Goal: Task Accomplishment & Management: Complete application form

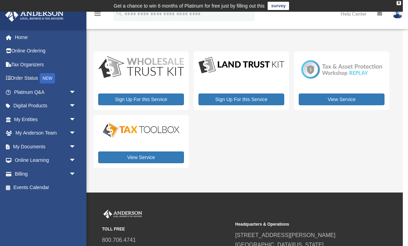
click at [27, 37] on link "Home" at bounding box center [46, 37] width 82 height 14
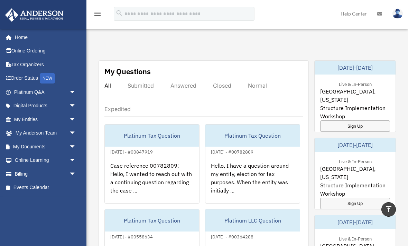
scroll to position [372, 0]
click at [30, 63] on link "Tax Organizers" at bounding box center [46, 65] width 82 height 14
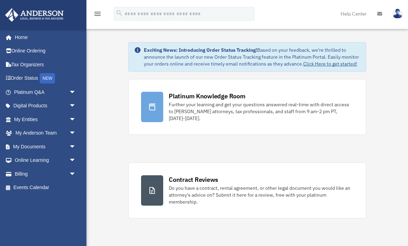
scroll to position [372, 0]
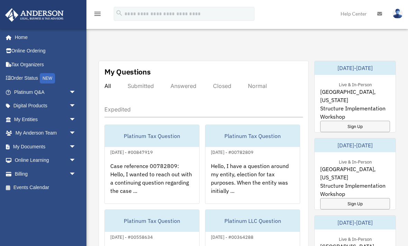
click at [33, 91] on link "Platinum Q&A arrow_drop_down" at bounding box center [46, 92] width 82 height 14
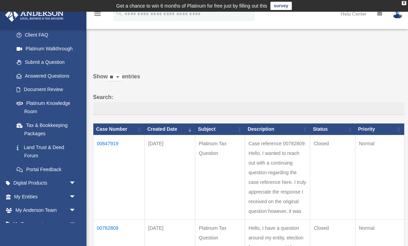
scroll to position [72, 0]
click at [44, 121] on link "Tax & Bookkeeping Packages" at bounding box center [46, 129] width 73 height 22
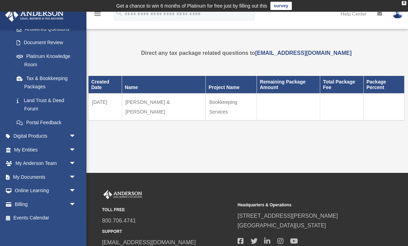
scroll to position [117, 0]
click at [44, 201] on link "Billing arrow_drop_down" at bounding box center [46, 205] width 82 height 14
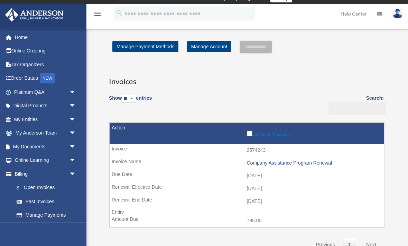
scroll to position [8, 0]
click at [328, 161] on div "Company Assistance Program Renewal" at bounding box center [314, 163] width 134 height 6
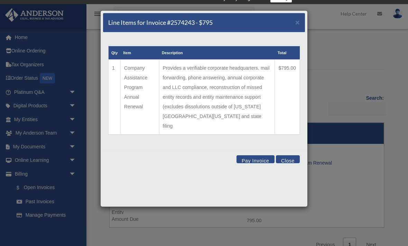
click at [342, 49] on div "Line Items for Invoice #2574243 - $795 × Qty Item Description Total 1 Company A…" at bounding box center [204, 123] width 408 height 246
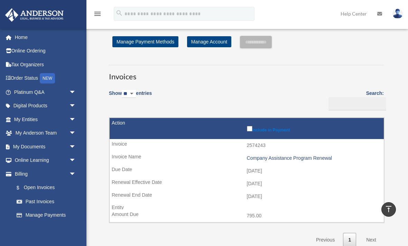
scroll to position [0, 0]
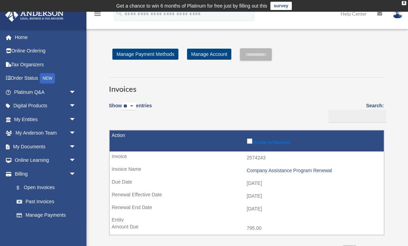
click at [47, 199] on link "Past Invoices" at bounding box center [46, 202] width 73 height 14
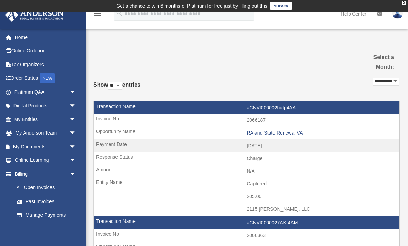
click at [48, 185] on link "$ Open Invoices" at bounding box center [48, 188] width 77 height 14
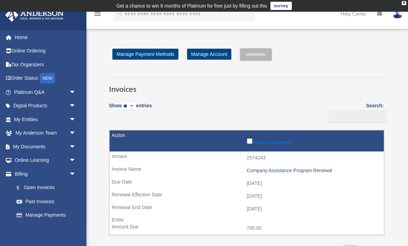
click at [315, 168] on div "Company Assistance Program Renewal" at bounding box center [314, 171] width 134 height 6
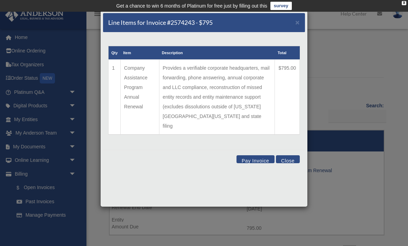
click at [296, 25] on span "×" at bounding box center [297, 22] width 4 height 8
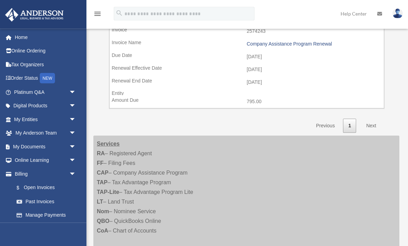
scroll to position [127, 0]
click at [45, 199] on link "Past Invoices" at bounding box center [46, 202] width 73 height 14
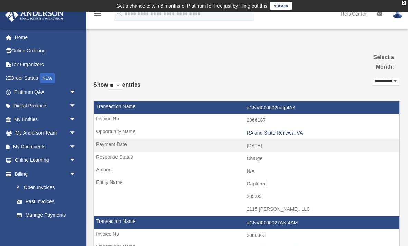
click at [284, 136] on td "RA and State Renewal VA" at bounding box center [246, 133] width 305 height 13
click at [283, 132] on div "RA and State Renewal VA" at bounding box center [321, 133] width 149 height 6
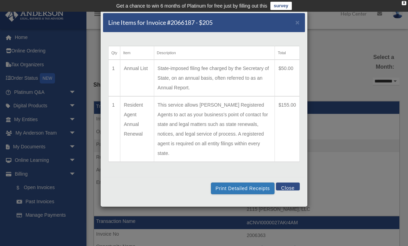
click at [299, 23] on span "×" at bounding box center [297, 22] width 4 height 8
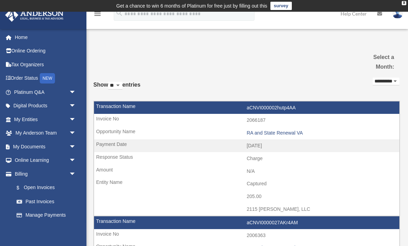
click at [44, 184] on link "$ Open Invoices" at bounding box center [48, 188] width 77 height 14
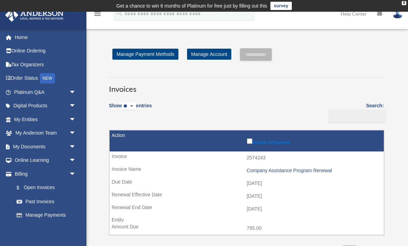
click at [313, 166] on td "Company Assistance Program Renewal" at bounding box center [247, 170] width 274 height 13
click at [309, 171] on div "Company Assistance Program Renewal" at bounding box center [314, 171] width 134 height 6
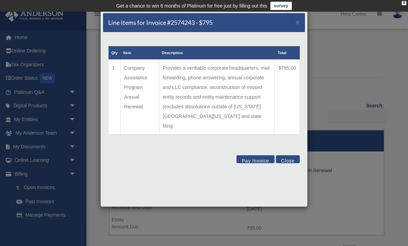
click at [350, 75] on div "Line Items for Invoice #2574243 - $795 × Qty Item Description Total 1 Company A…" at bounding box center [204, 123] width 408 height 246
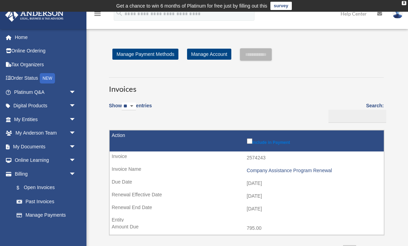
click at [48, 161] on link "Online Learning arrow_drop_down" at bounding box center [46, 161] width 82 height 14
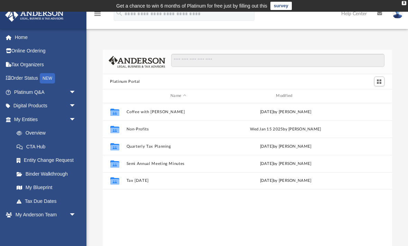
scroll to position [157, 289]
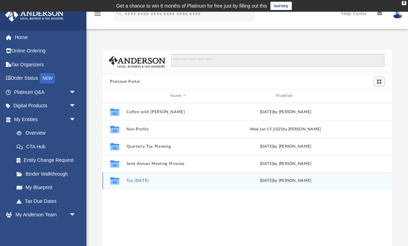
click at [136, 182] on button "Tax [DATE]" at bounding box center [178, 181] width 104 height 4
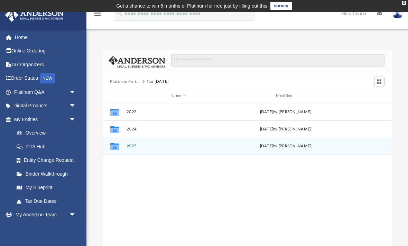
click at [136, 146] on button "2025" at bounding box center [178, 146] width 104 height 4
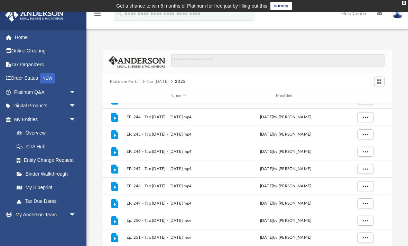
scroll to position [150, 0]
click at [50, 199] on link "Tax Due Dates" at bounding box center [48, 202] width 77 height 14
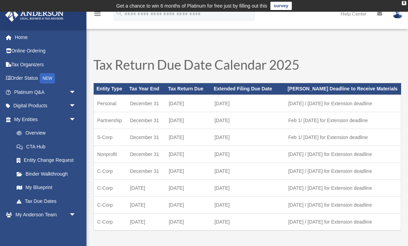
click at [43, 183] on link "My Blueprint" at bounding box center [48, 188] width 77 height 14
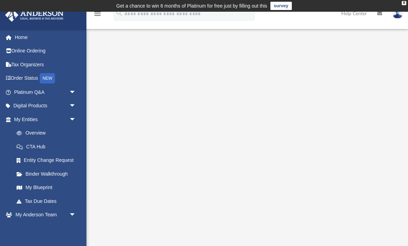
click at [36, 134] on link "Overview" at bounding box center [48, 133] width 77 height 14
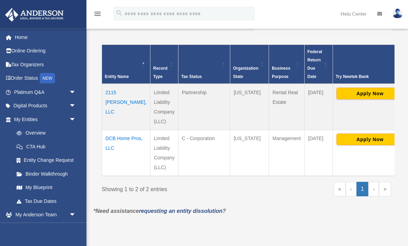
scroll to position [146, 0]
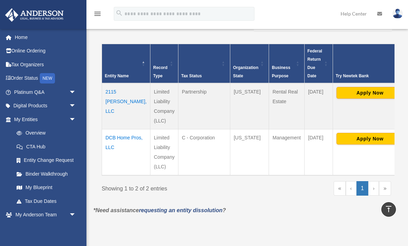
click at [45, 147] on link "CTA Hub" at bounding box center [46, 147] width 73 height 14
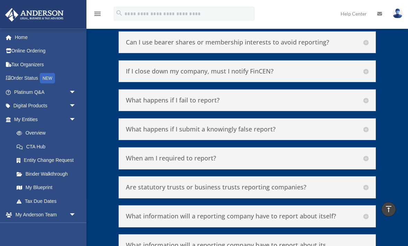
scroll to position [3174, 0]
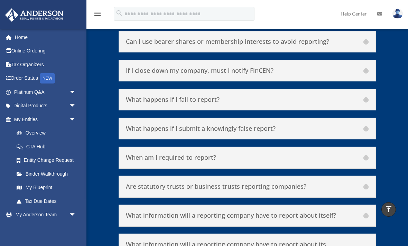
click at [40, 134] on link "Overview" at bounding box center [48, 133] width 77 height 14
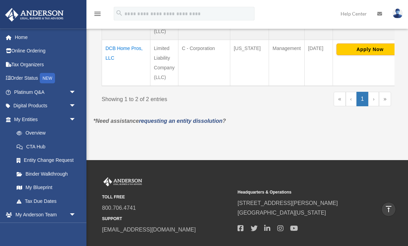
scroll to position [236, 0]
click at [68, 160] on link "Entity Change Request" at bounding box center [46, 161] width 73 height 14
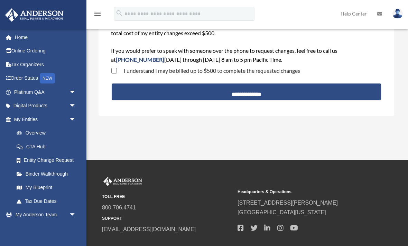
scroll to position [114, 0]
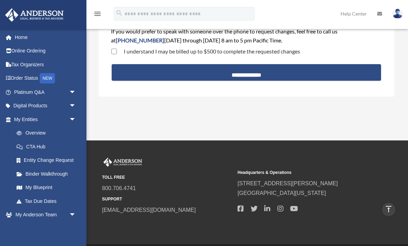
click at [47, 133] on link "Overview" at bounding box center [48, 133] width 77 height 14
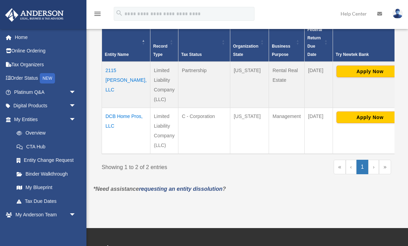
scroll to position [256, 0]
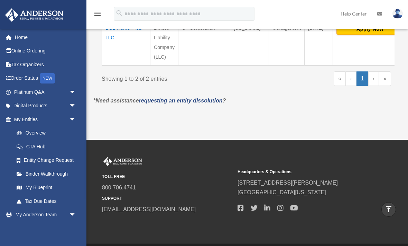
click at [201, 102] on link "requesting an entity dissolution" at bounding box center [181, 101] width 84 height 6
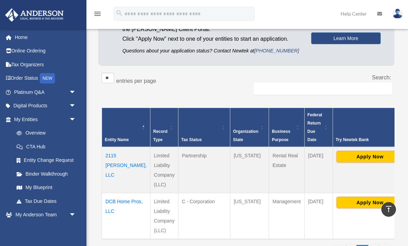
scroll to position [0, 0]
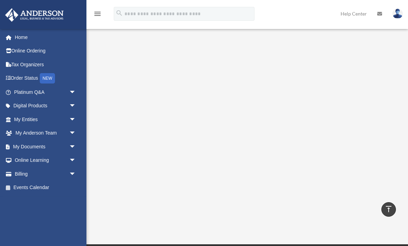
scroll to position [130, 0]
click at [45, 119] on link "My Entities arrow_drop_down" at bounding box center [46, 120] width 82 height 14
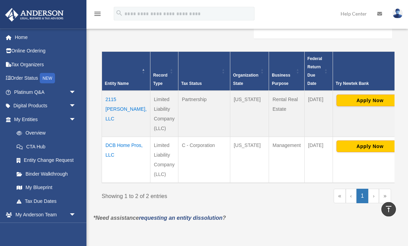
scroll to position [139, 0]
click at [112, 159] on td "DCB Home Pros, LLC" at bounding box center [126, 160] width 48 height 46
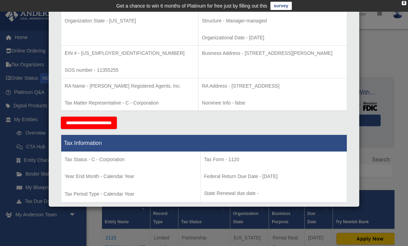
scroll to position [167, 0]
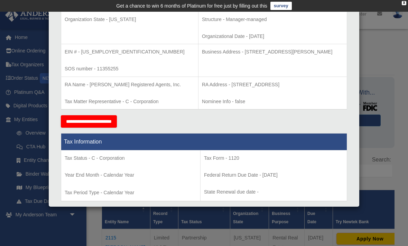
click at [115, 121] on input "**********" at bounding box center [89, 121] width 56 height 12
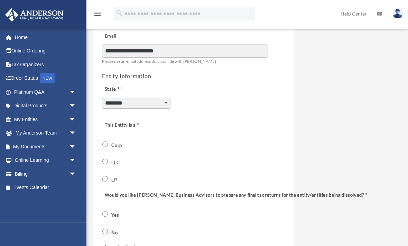
scroll to position [211, 0]
click at [108, 139] on span "Corp" at bounding box center [115, 145] width 27 height 12
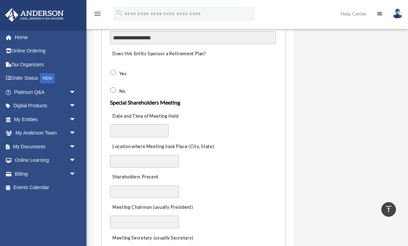
scroll to position [403, 0]
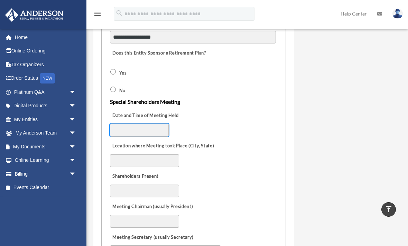
click at [156, 128] on input "Date and Time of Meeting Held" at bounding box center [139, 130] width 59 height 13
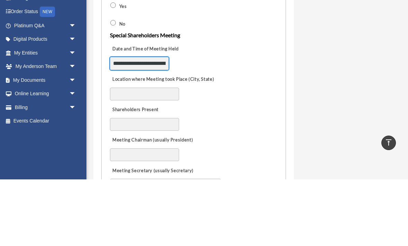
type input "**********"
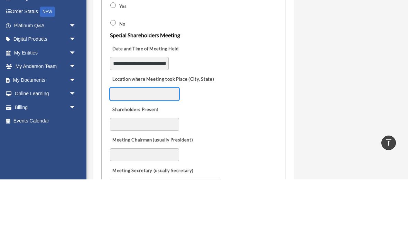
click at [160, 154] on input "Location where Meeting took Place (City, State)" at bounding box center [144, 160] width 69 height 13
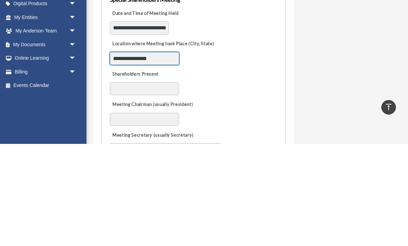
type input "**********"
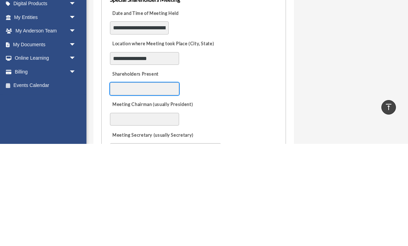
click at [152, 185] on input "Shareholders Present" at bounding box center [144, 191] width 69 height 13
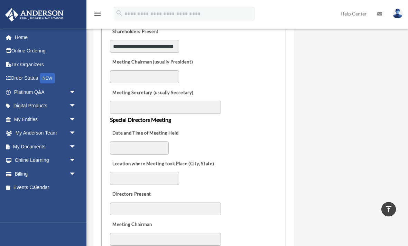
scroll to position [548, 0]
type input "**********"
